Goal: Download file/media

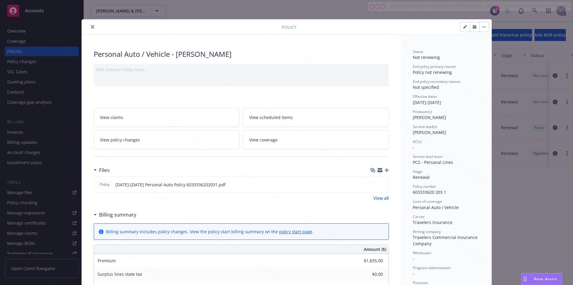
click at [91, 27] on icon "close" at bounding box center [93, 27] width 4 height 4
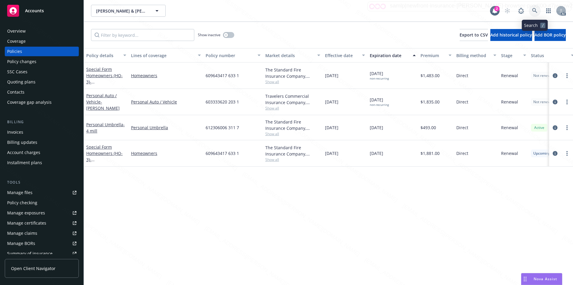
click at [534, 9] on icon at bounding box center [534, 10] width 5 height 5
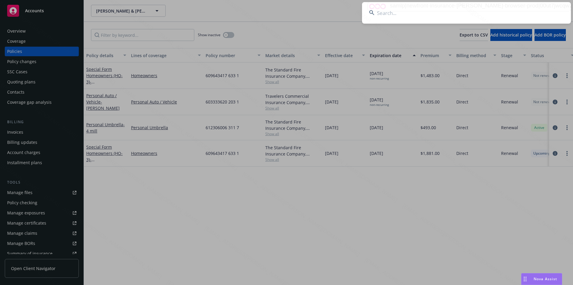
click at [500, 19] on input at bounding box center [466, 13] width 209 height 22
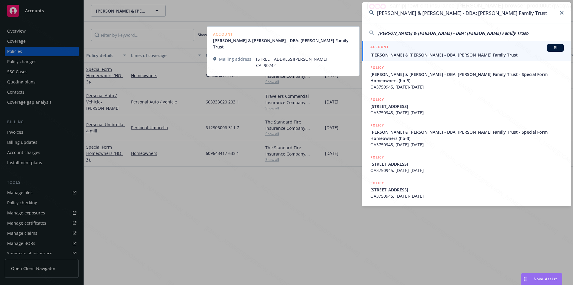
type input "[PERSON_NAME] & [PERSON_NAME] - DBA: [PERSON_NAME] Family Trust"
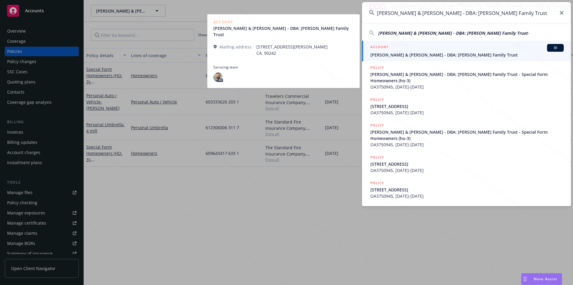
click at [429, 56] on span "[PERSON_NAME] & [PERSON_NAME] - DBA: [PERSON_NAME] Family Trust" at bounding box center [468, 55] width 194 height 6
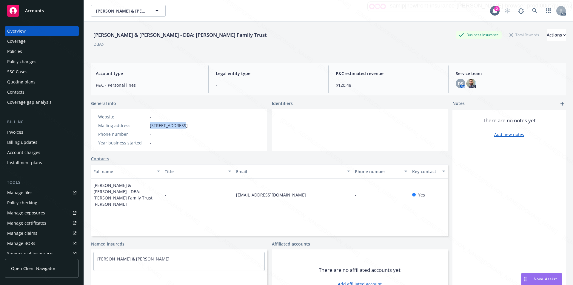
drag, startPoint x: 149, startPoint y: 124, endPoint x: 179, endPoint y: 129, distance: 30.8
click at [179, 129] on div "Website - Mailing address [STREET_ADDRESS] Phone number - Year business started…" at bounding box center [143, 129] width 94 height 32
copy span "[STREET_ADDRESS]"
click at [417, 148] on div at bounding box center [360, 130] width 176 height 42
click at [16, 51] on div "Policies" at bounding box center [14, 52] width 15 height 10
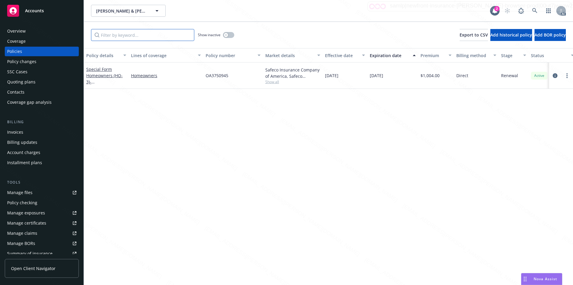
click at [156, 37] on input "Filter by keyword..." at bounding box center [142, 35] width 103 height 12
paste input "OA3750945"
type input "OA3750945"
click at [101, 74] on link "Special Form Homeowners (HO-3) - [STREET_ADDRESS]" at bounding box center [105, 78] width 38 height 24
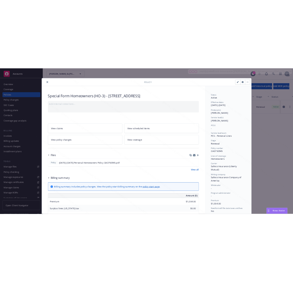
scroll to position [30, 0]
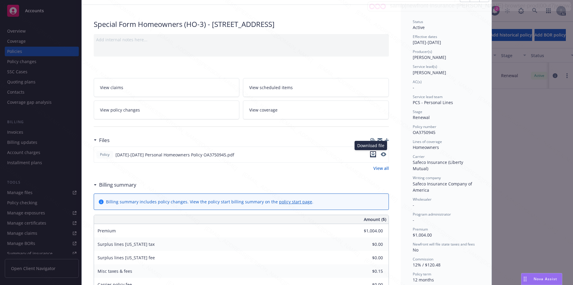
click at [372, 153] on icon "download file" at bounding box center [373, 154] width 5 height 5
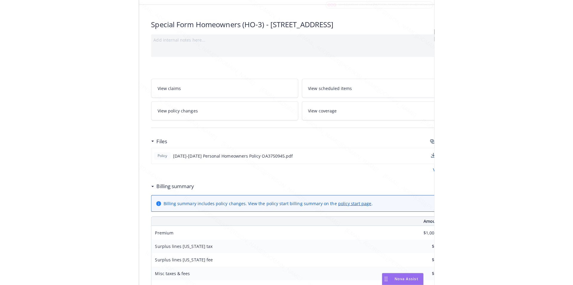
scroll to position [30, 122]
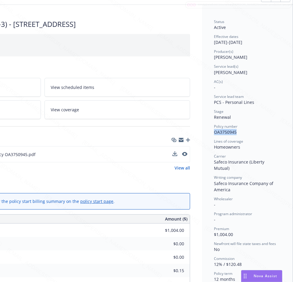
drag, startPoint x: 208, startPoint y: 132, endPoint x: 234, endPoint y: 132, distance: 25.4
click at [234, 132] on div "Status Active Effective dates [DATE] - [DATE] Producer(s) [PERSON_NAME] Service…" at bounding box center [247, 261] width 91 height 512
copy span "OA3750945"
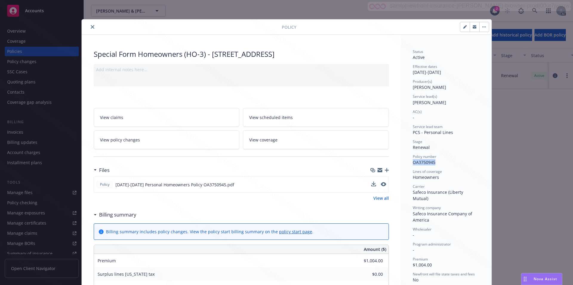
scroll to position [30, 0]
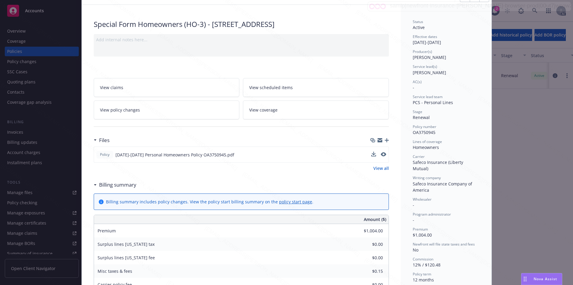
click at [248, 163] on div "Policy [DATE]-[DATE] Personal Homeowners Policy OA3750945.pdf View all" at bounding box center [241, 158] width 295 height 25
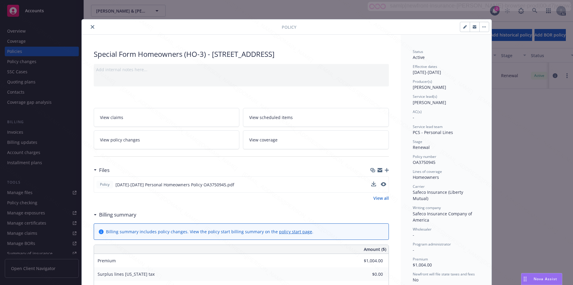
click at [91, 27] on icon "close" at bounding box center [93, 27] width 4 height 4
